Goal: Check status: Check status

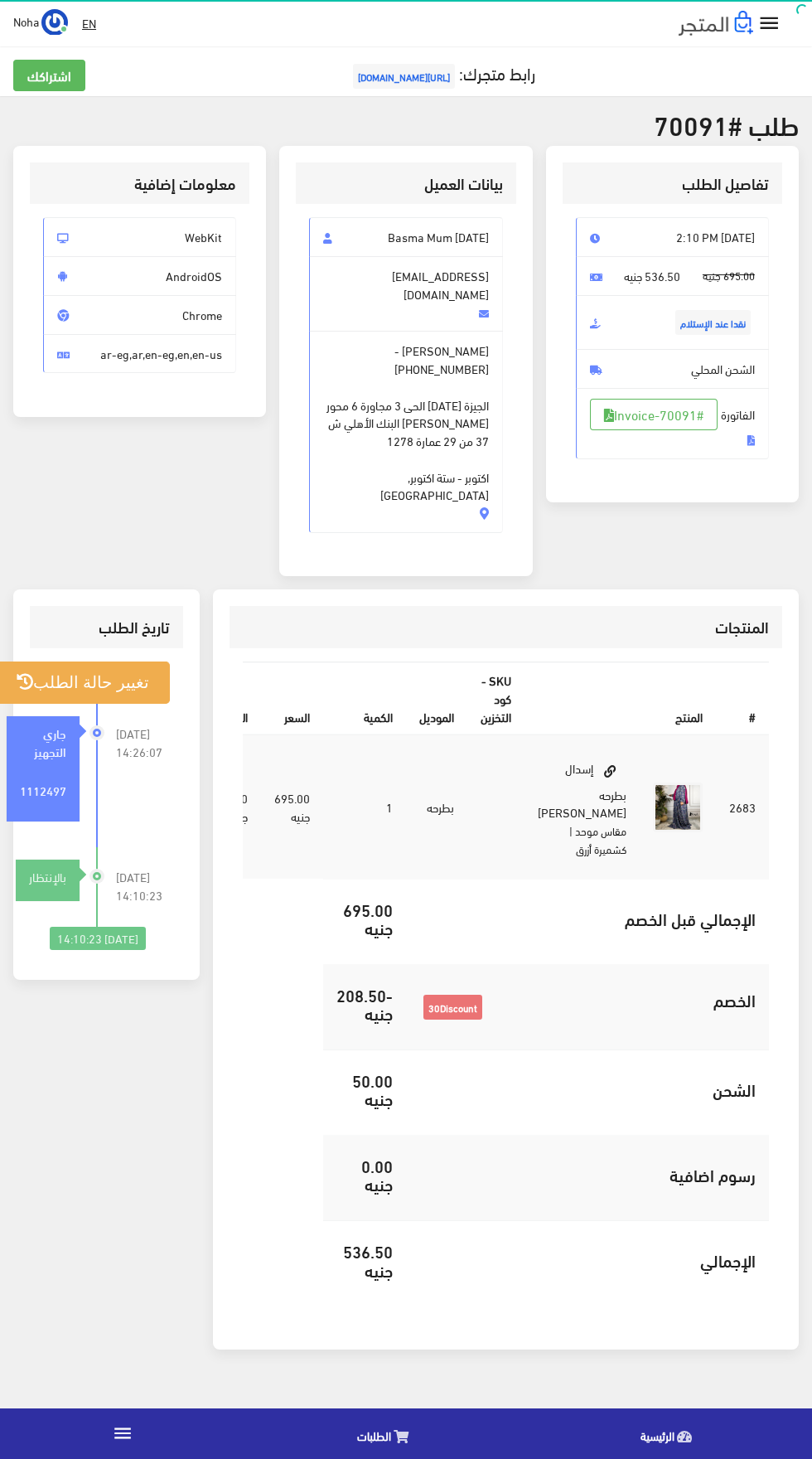
click at [350, 1423] on link "الطلبات" at bounding box center [386, 1433] width 283 height 42
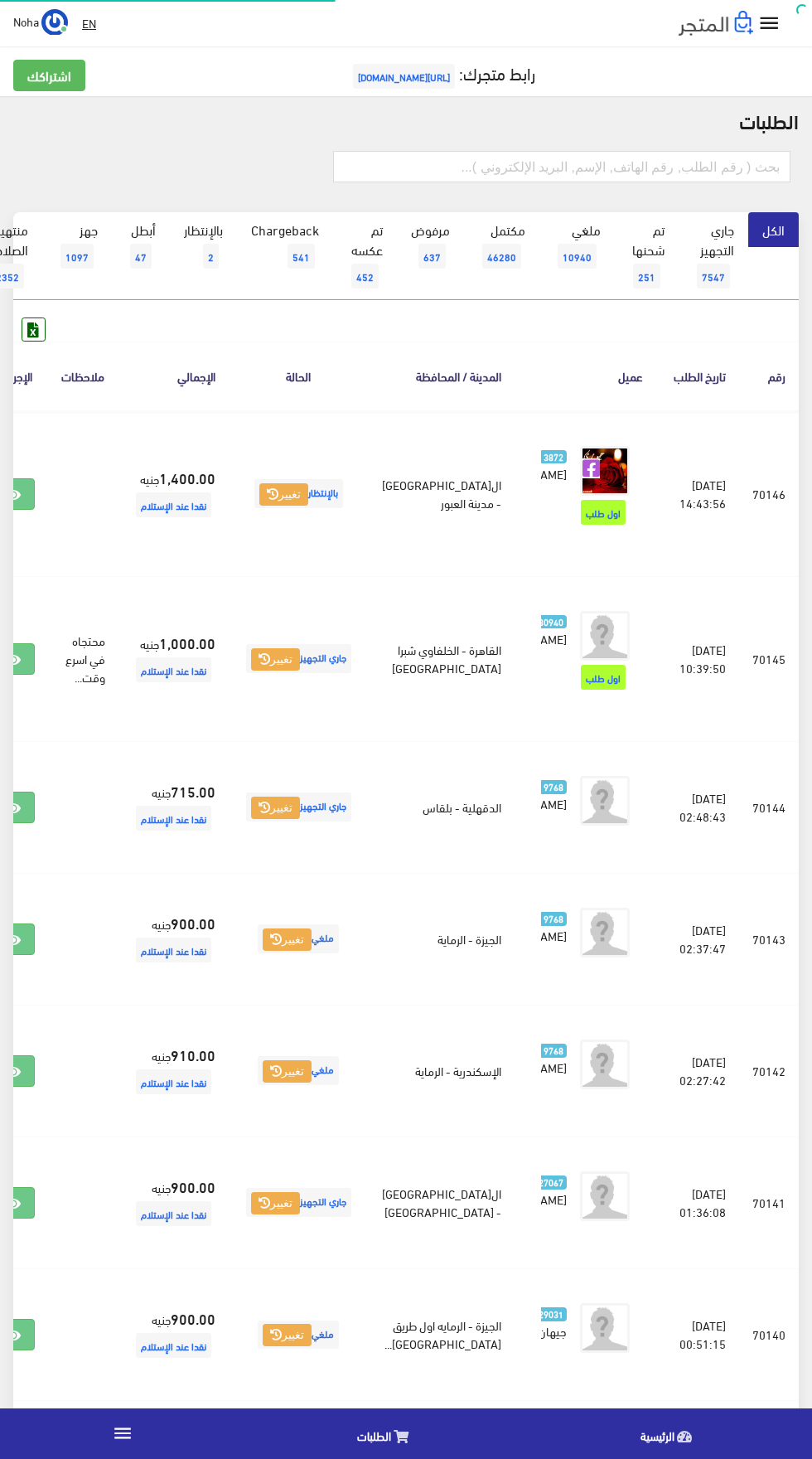
scroll to position [0, -43]
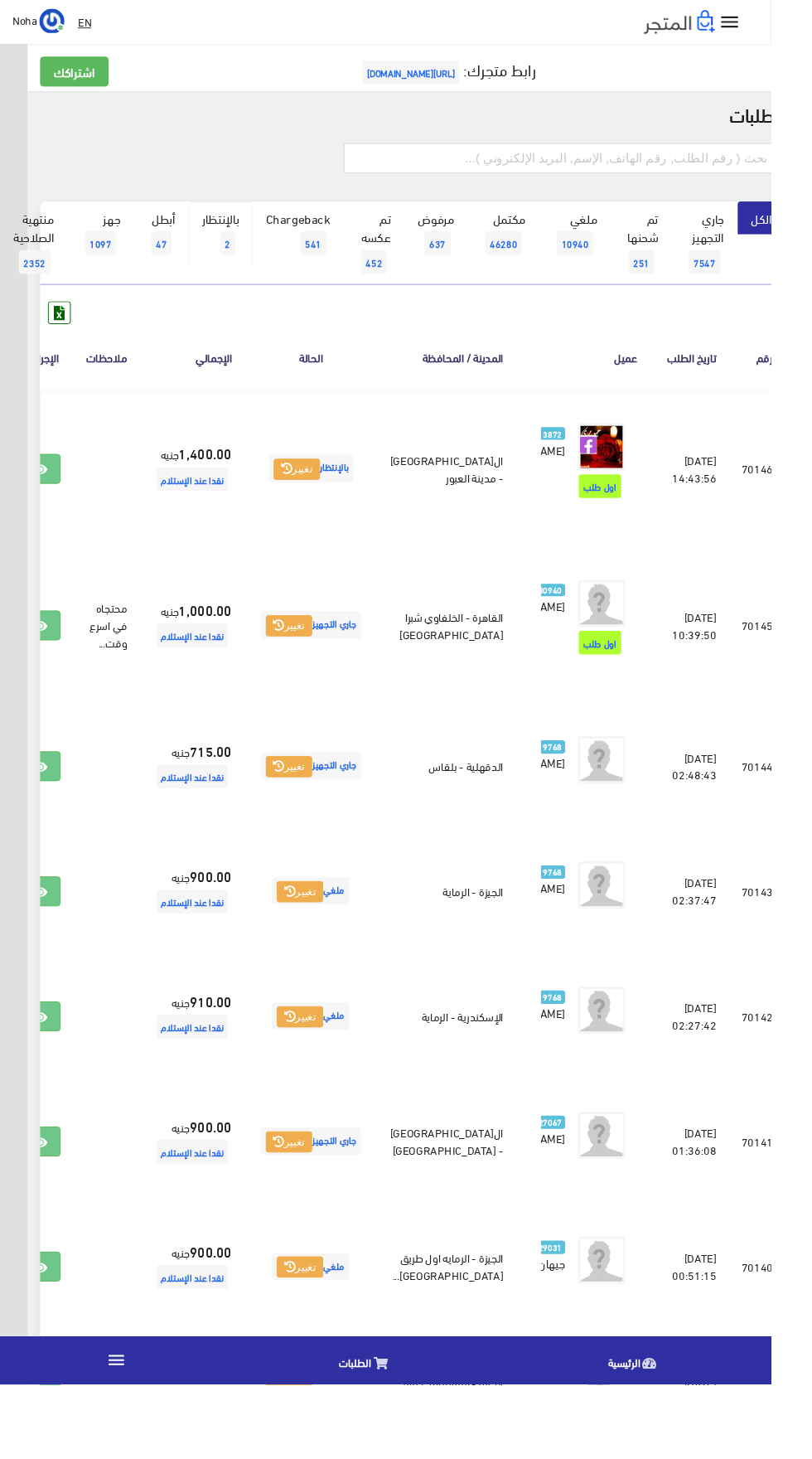
click at [241, 256] on span "2" at bounding box center [239, 255] width 16 height 25
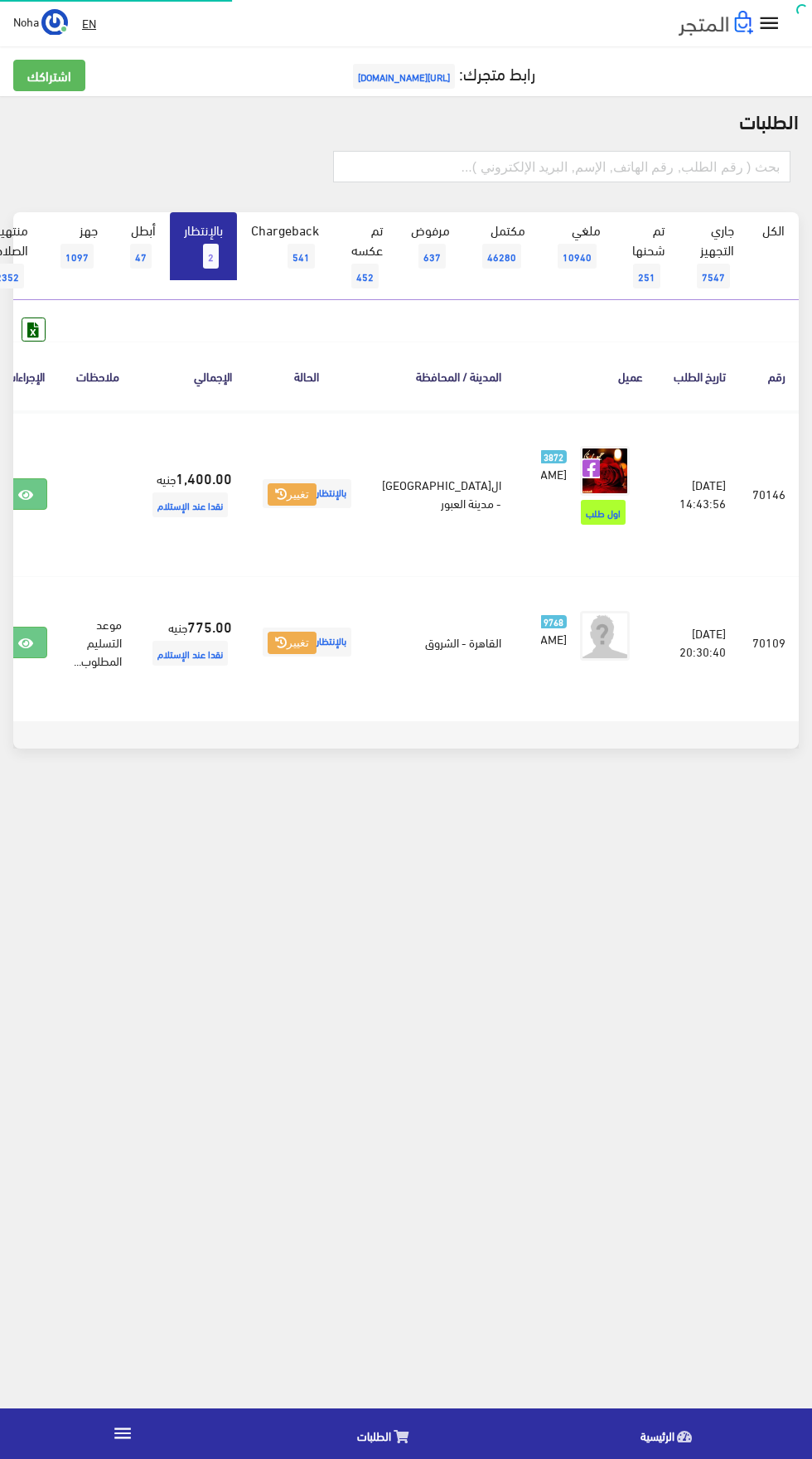
scroll to position [0, -43]
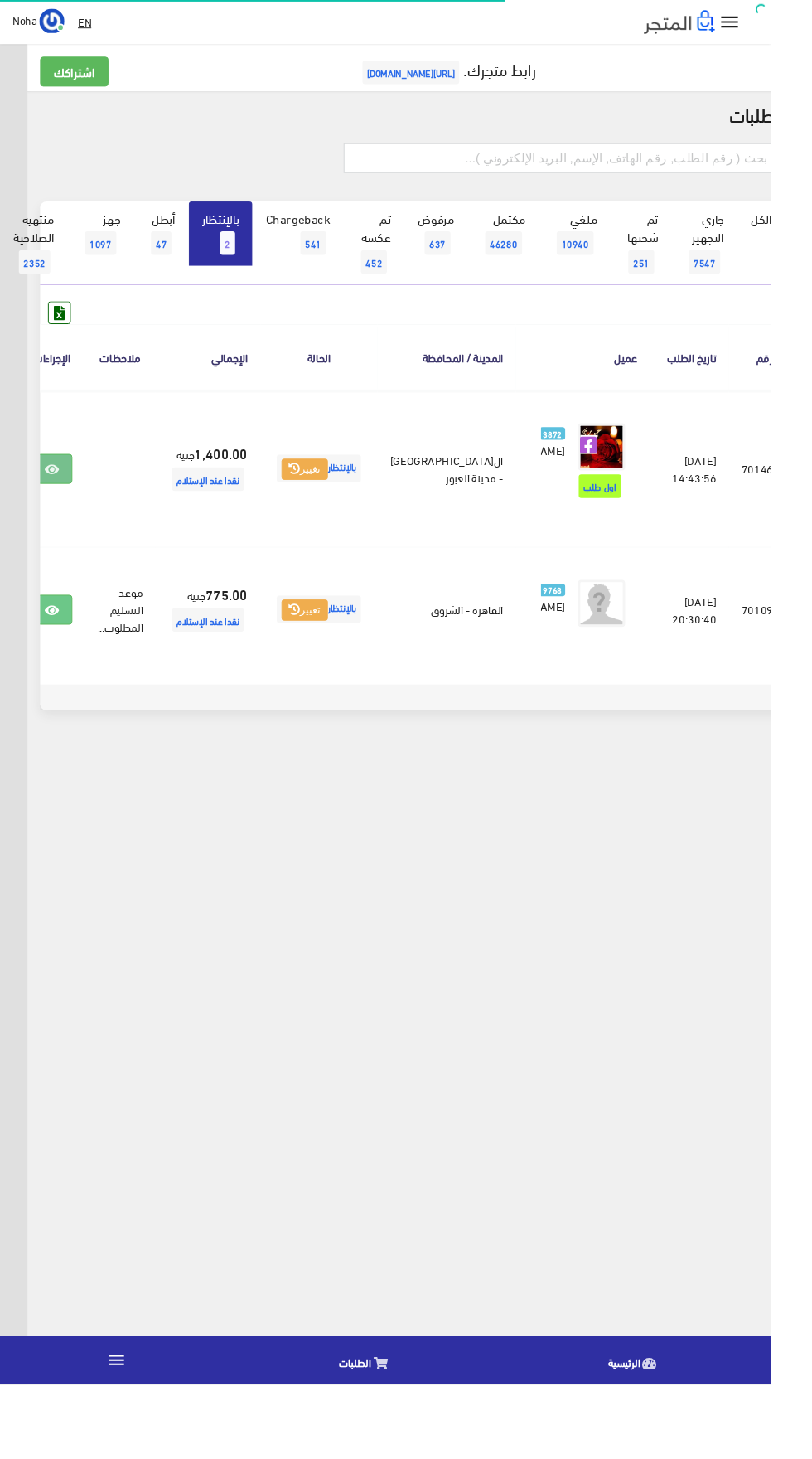
click at [62, 502] on icon at bounding box center [54, 495] width 15 height 13
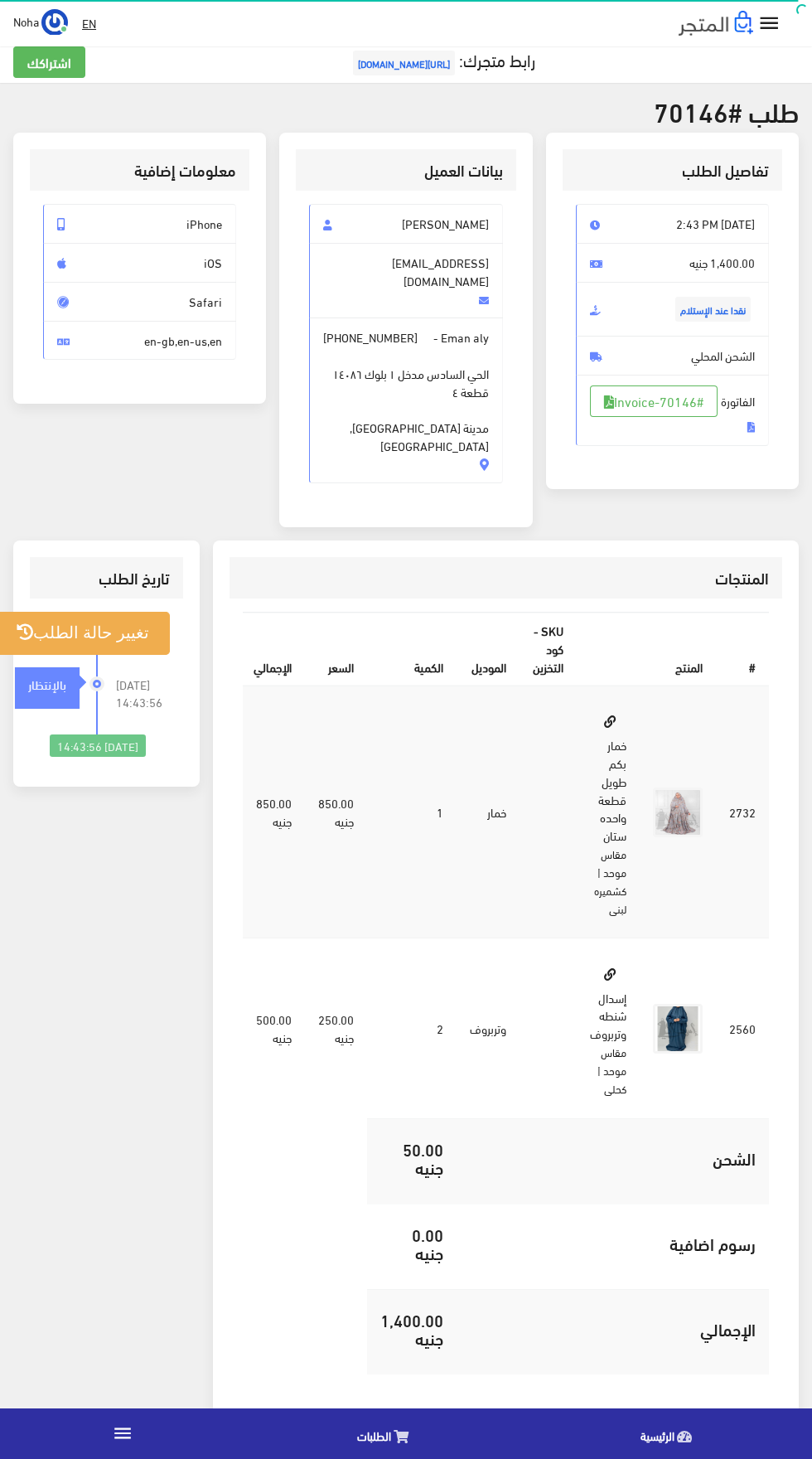
scroll to position [16, 0]
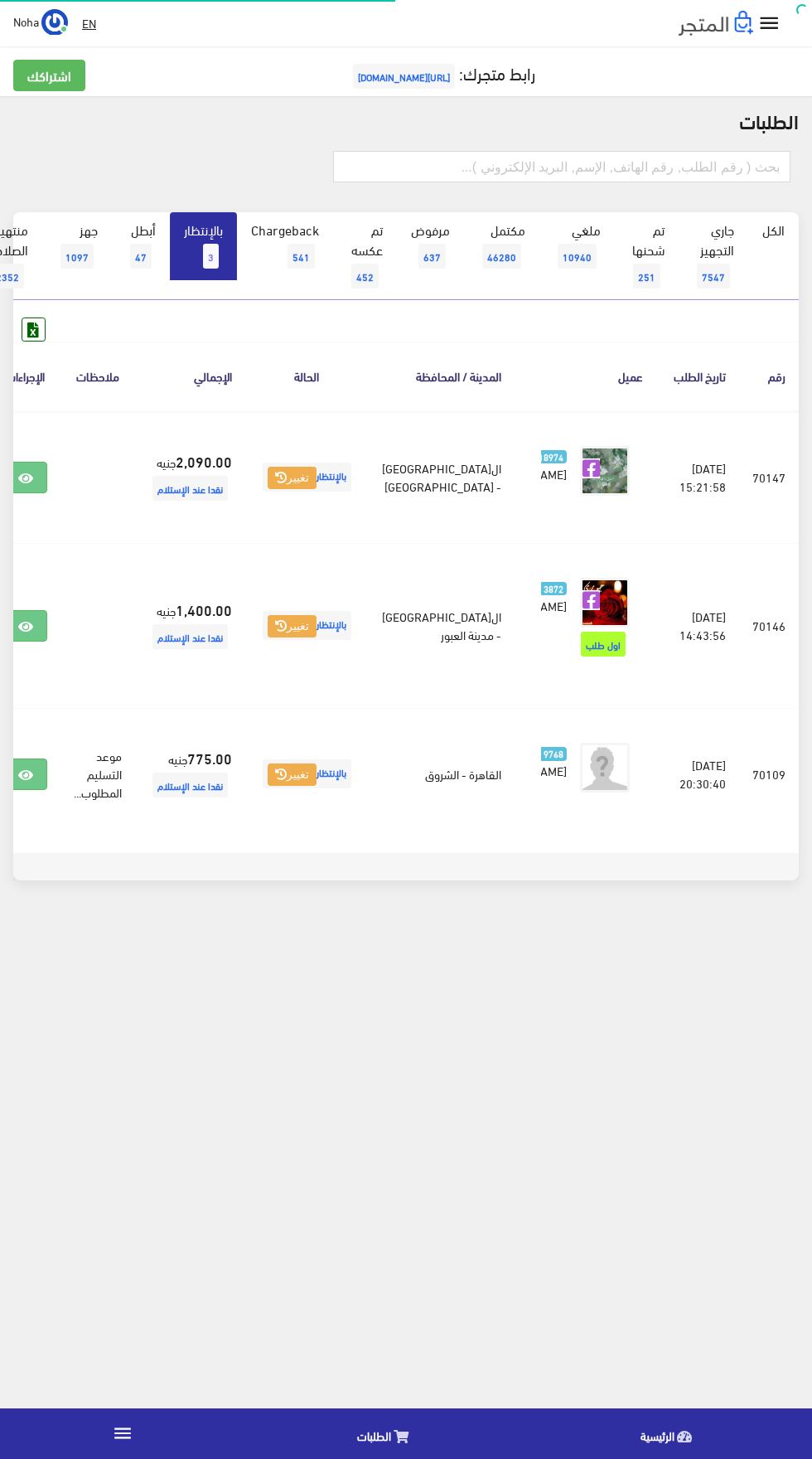
scroll to position [0, -43]
